Goal: Information Seeking & Learning: Learn about a topic

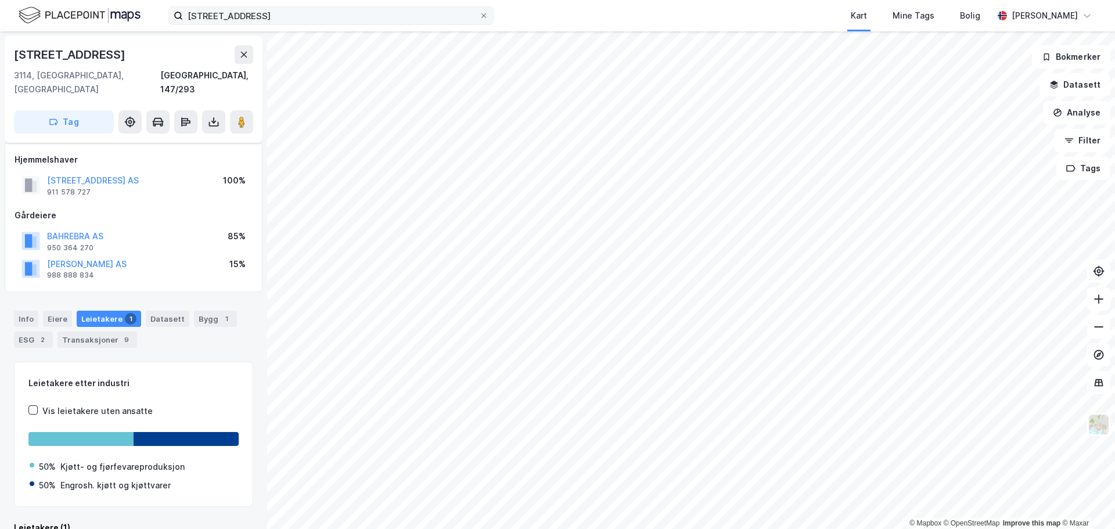
scroll to position [82, 0]
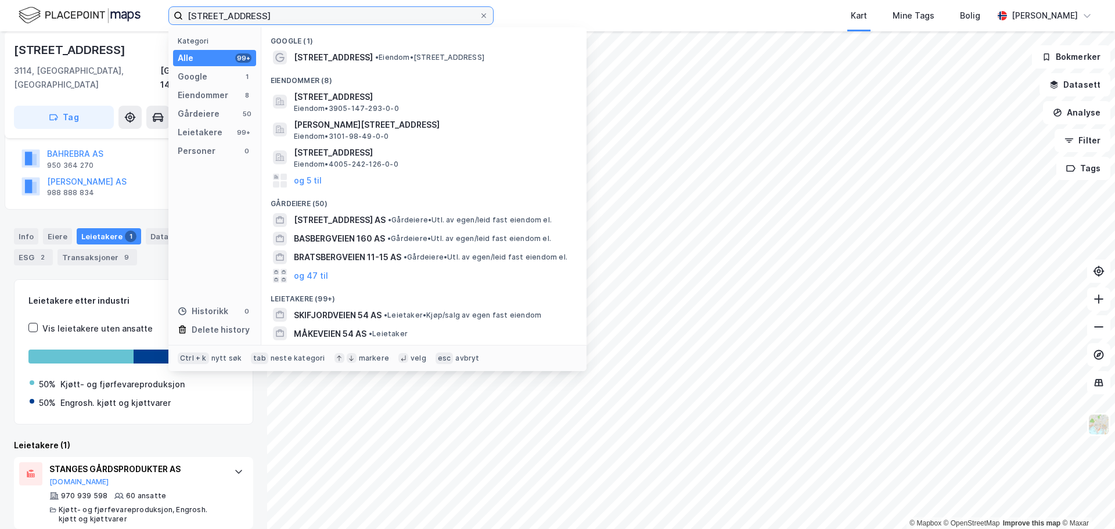
drag, startPoint x: 285, startPoint y: 20, endPoint x: 129, endPoint y: 16, distance: 156.2
click at [129, 16] on div "[STREET_ADDRESS] Kategori Alle 99+ Google 1 Eiendommer 8 Gårdeiere 50 Leietaker…" at bounding box center [557, 15] width 1115 height 31
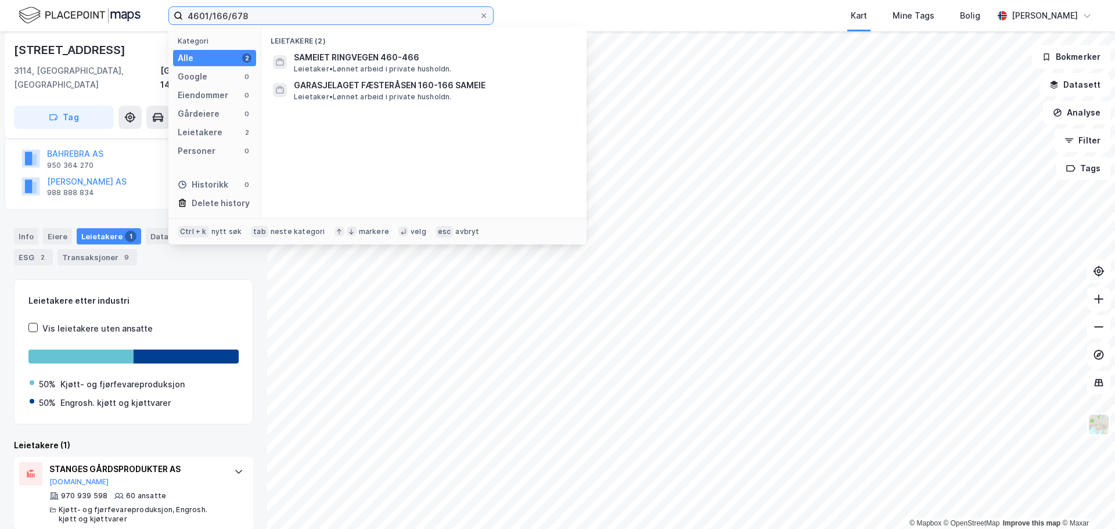
type input "4601/166/678"
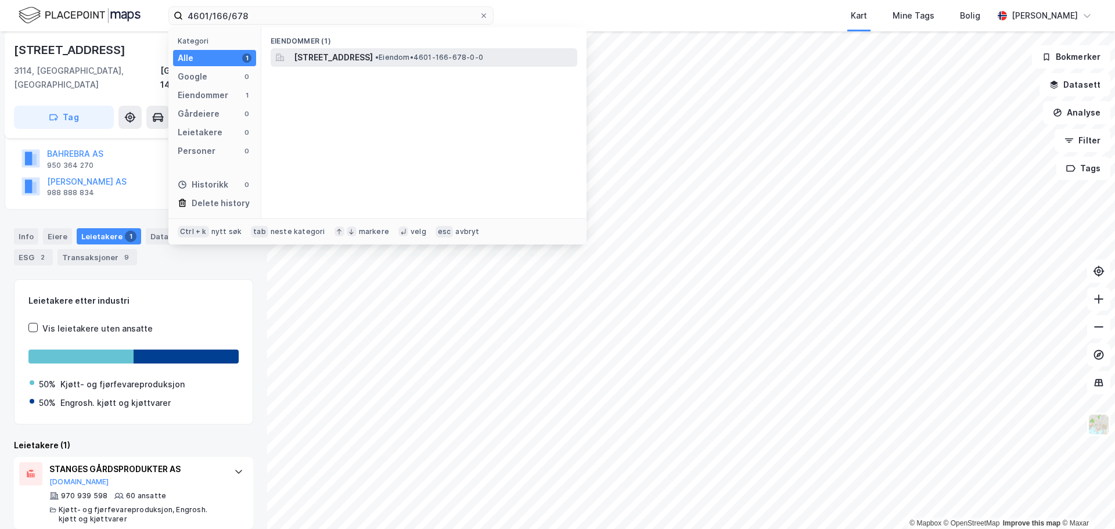
click at [347, 55] on span "[STREET_ADDRESS]" at bounding box center [333, 58] width 79 height 14
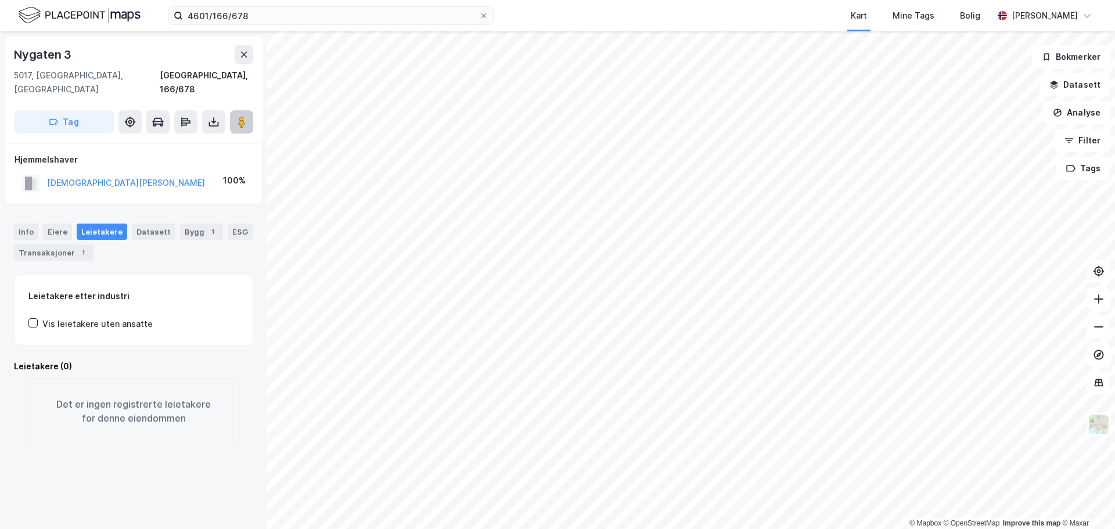
click at [244, 116] on image at bounding box center [241, 122] width 7 height 12
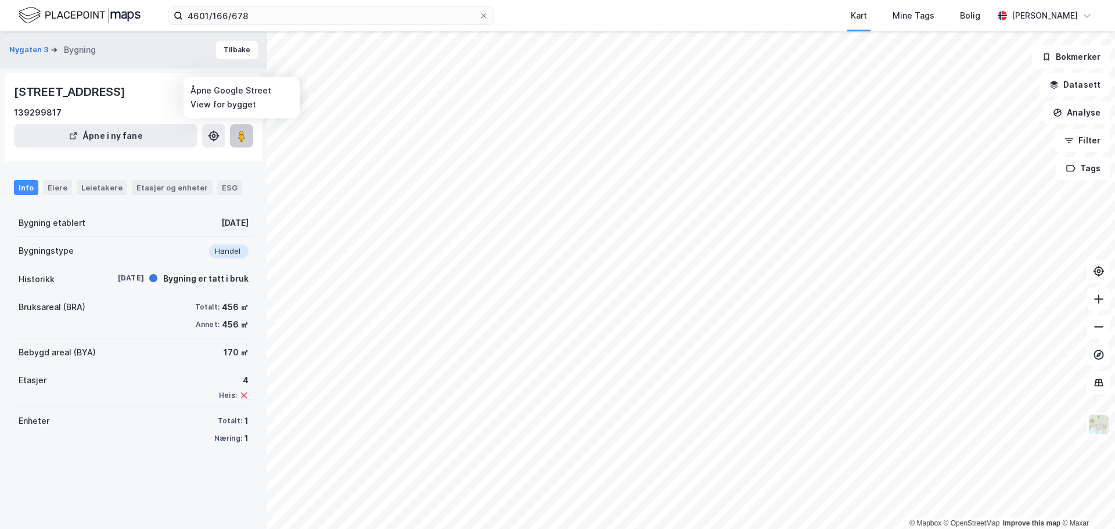
click at [244, 138] on image at bounding box center [241, 136] width 7 height 12
click at [96, 185] on div "Leietakere" at bounding box center [102, 187] width 51 height 15
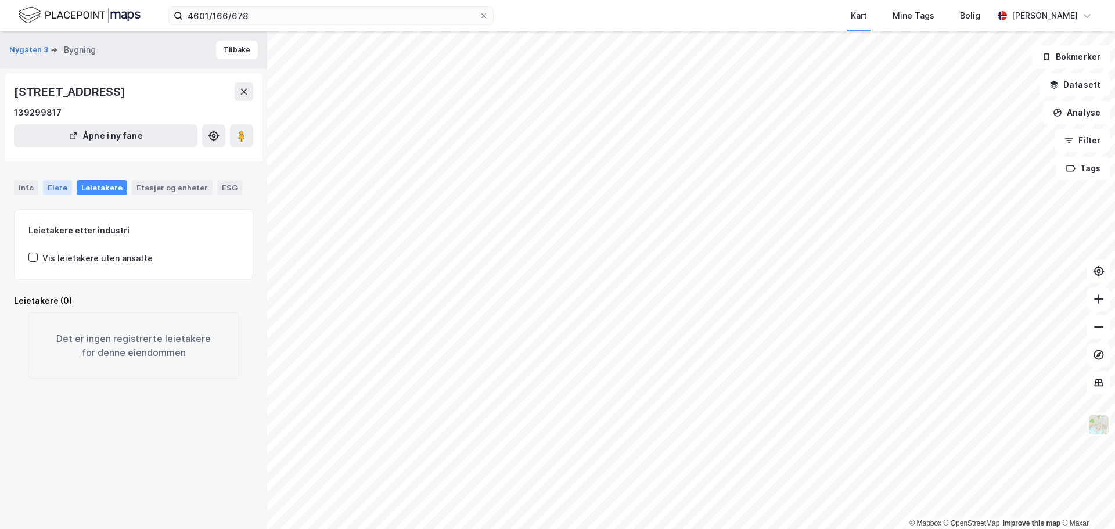
click at [61, 186] on div "Eiere" at bounding box center [57, 187] width 29 height 15
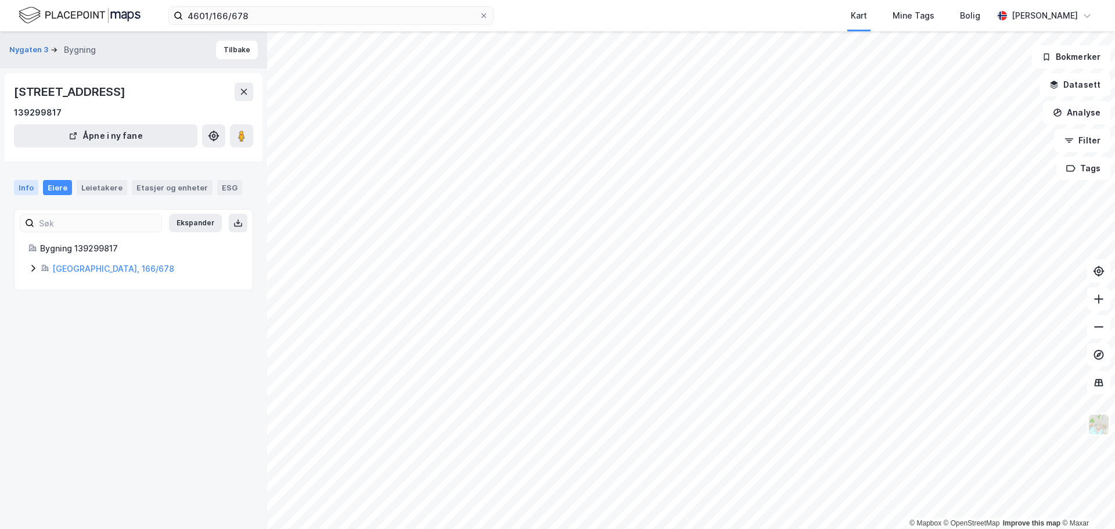
click at [28, 188] on div "Info" at bounding box center [26, 187] width 24 height 15
